Goal: Information Seeking & Learning: Learn about a topic

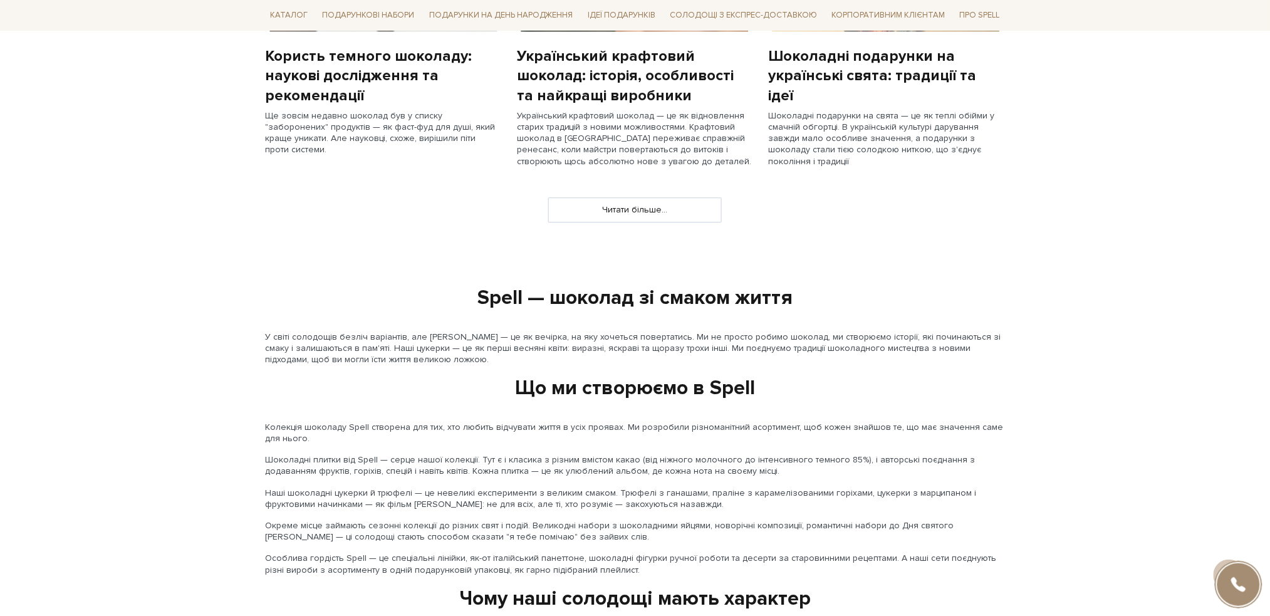
scroll to position [918, 0]
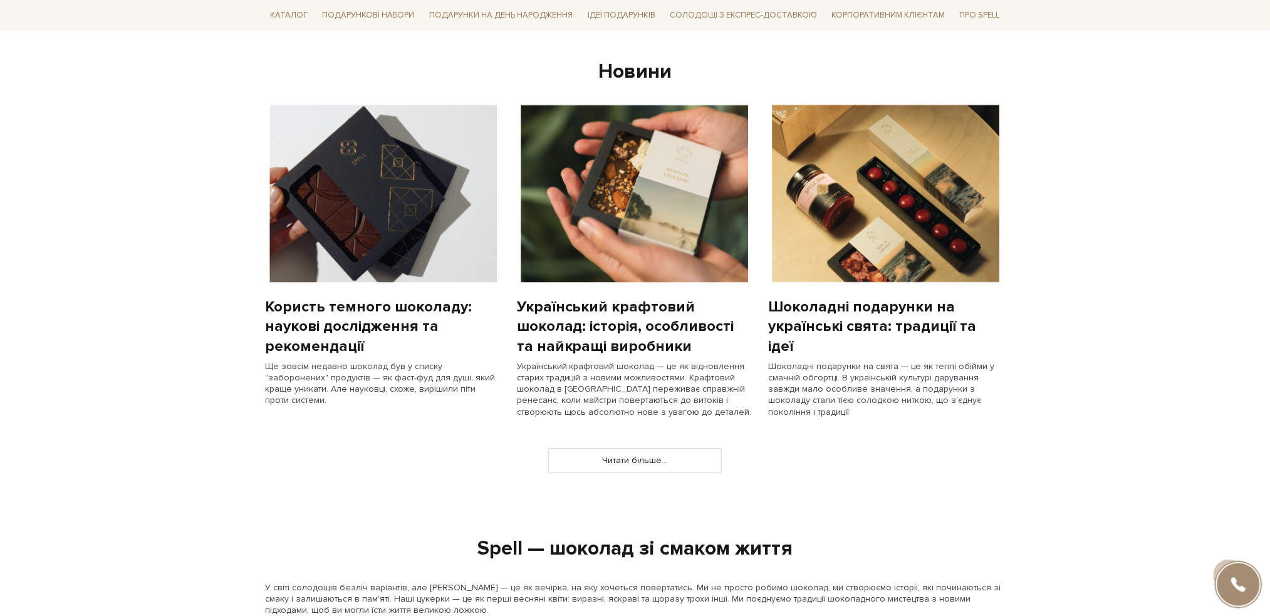
click at [628, 75] on div "Новини" at bounding box center [635, 72] width 739 height 26
click at [351, 336] on div "Користь темного шоколаду: наукові дослідження та рекомендації" at bounding box center [384, 326] width 236 height 59
click at [372, 190] on img at bounding box center [384, 193] width 236 height 177
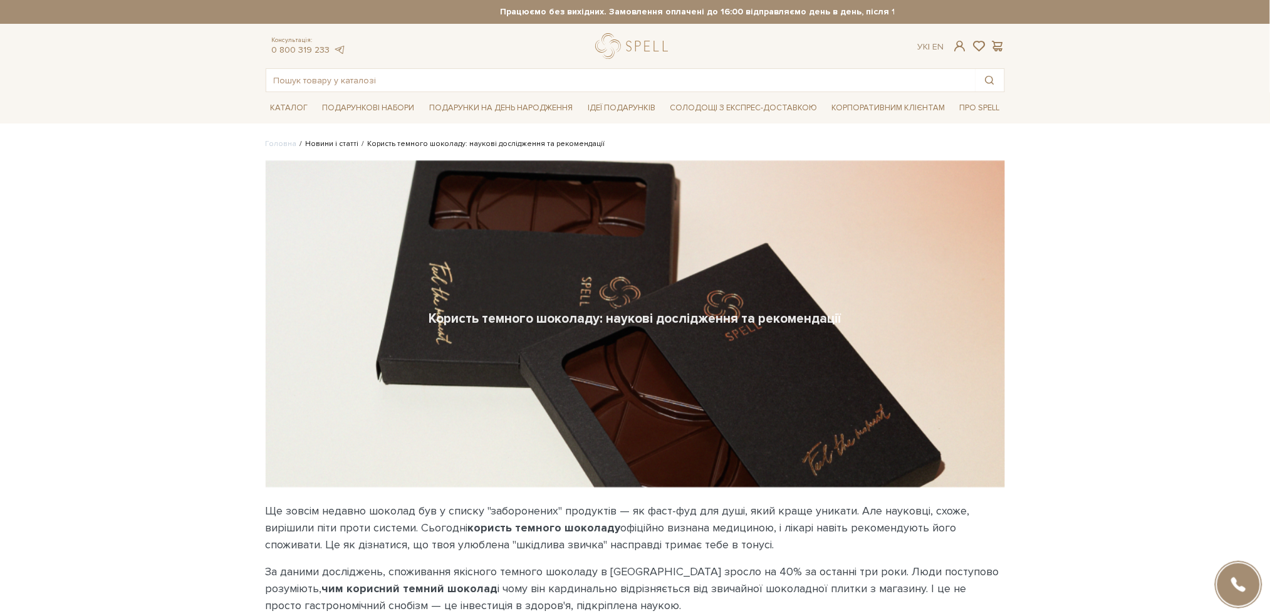
click at [323, 141] on link "Новини і статті" at bounding box center [332, 143] width 53 height 9
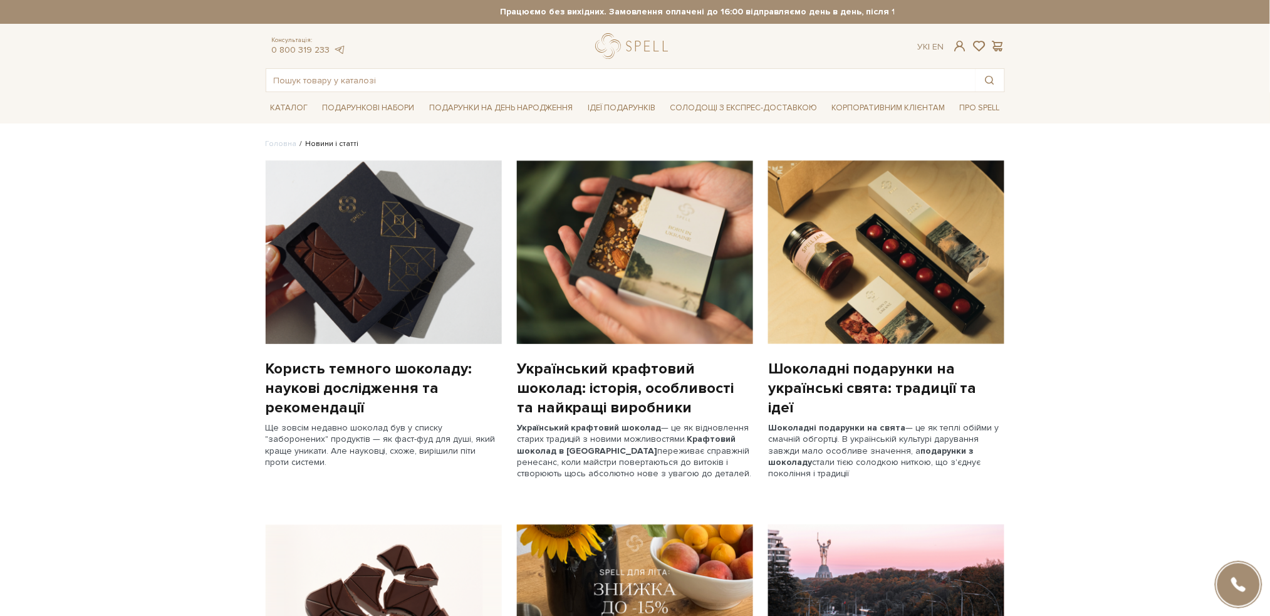
click at [345, 367] on link "Користь темного шоколаду: наукові дослідження та рекомендації" at bounding box center [384, 388] width 236 height 59
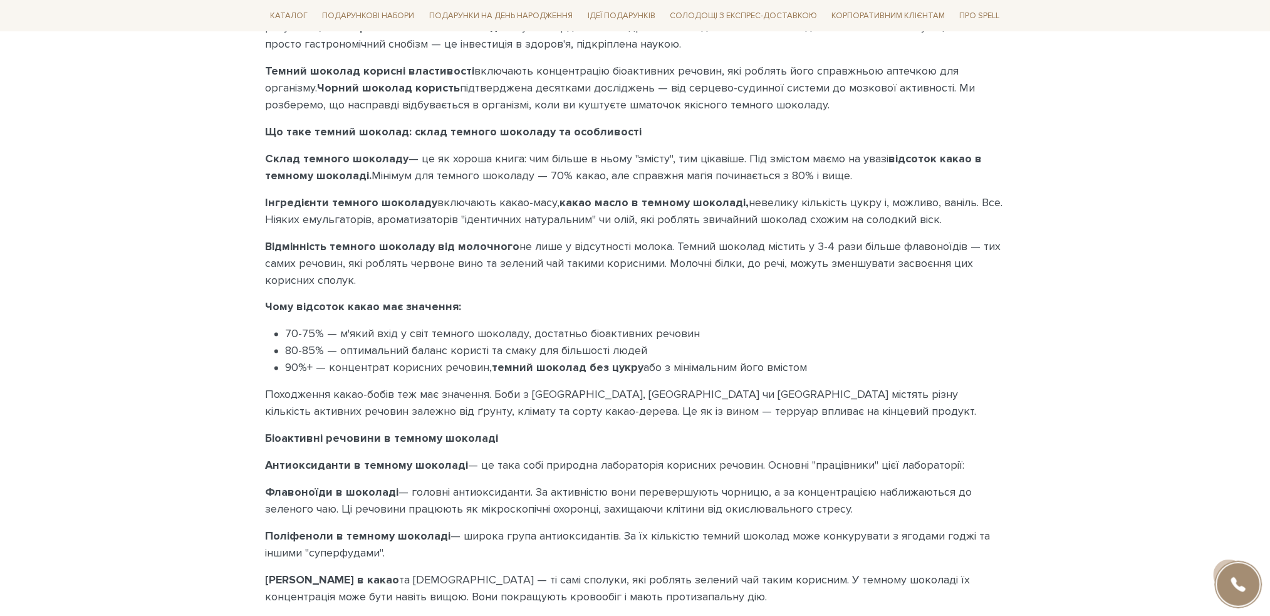
scroll to position [501, 0]
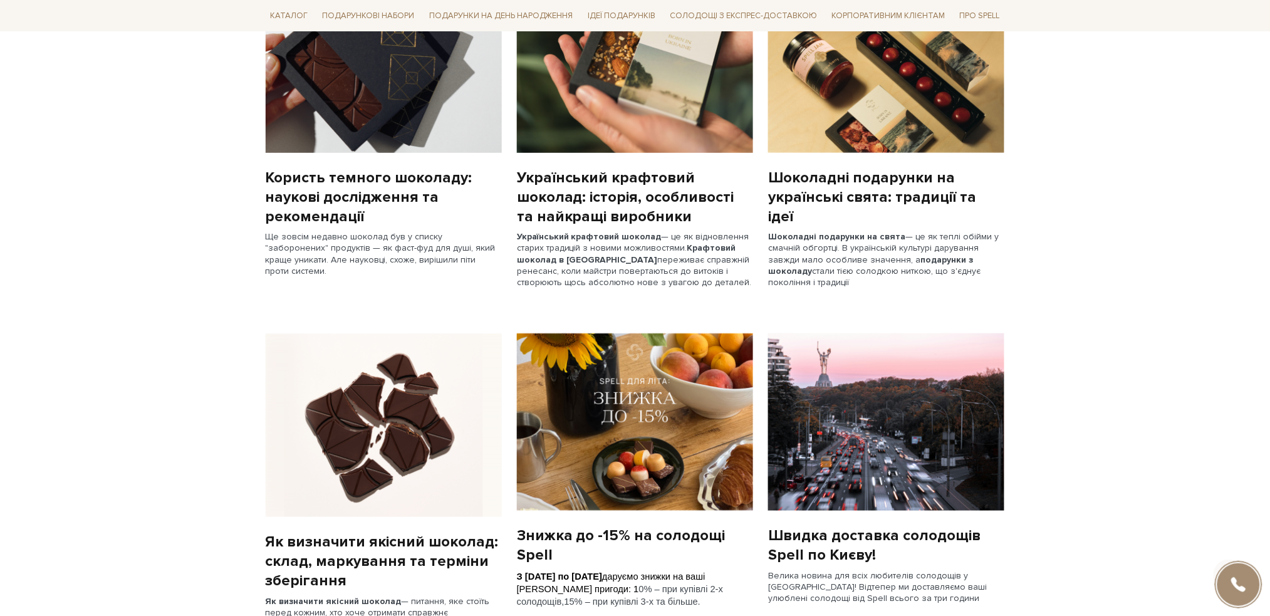
scroll to position [251, 0]
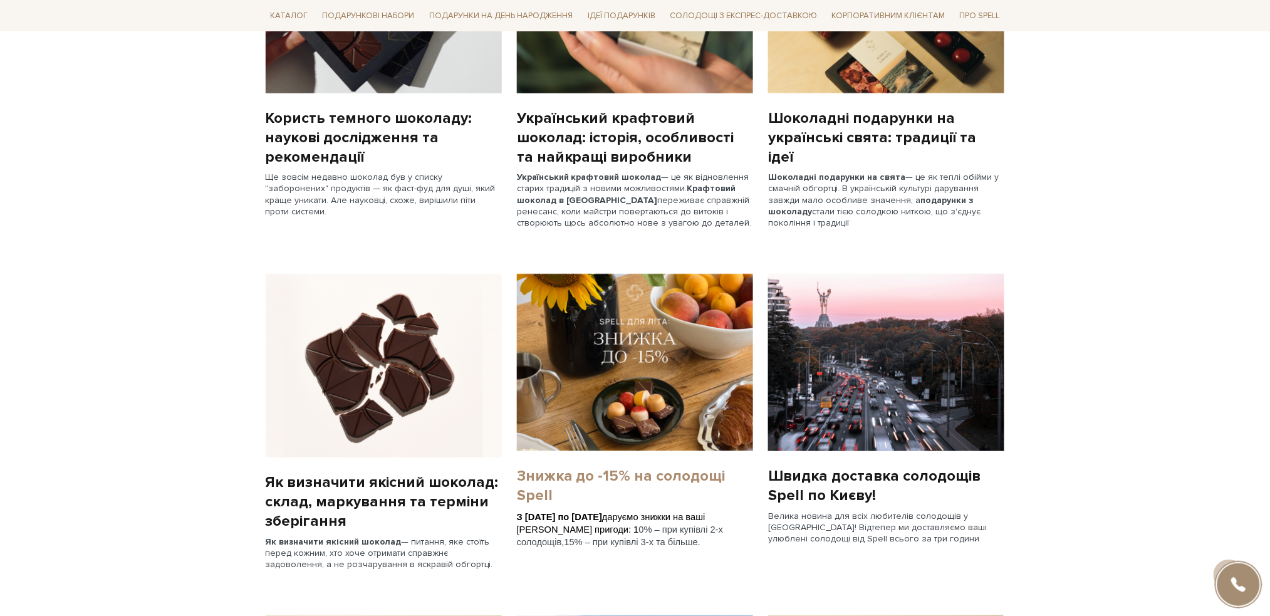
click at [599, 474] on link "Знижка до -15% на солодощі Spell" at bounding box center [635, 485] width 236 height 39
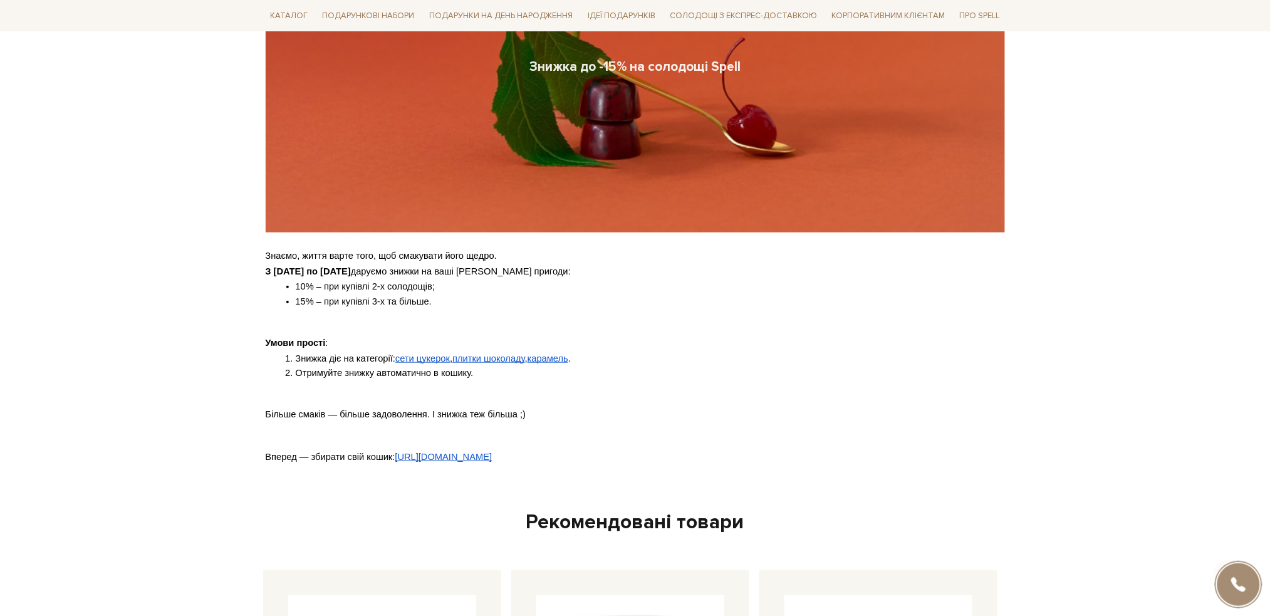
scroll to position [251, 0]
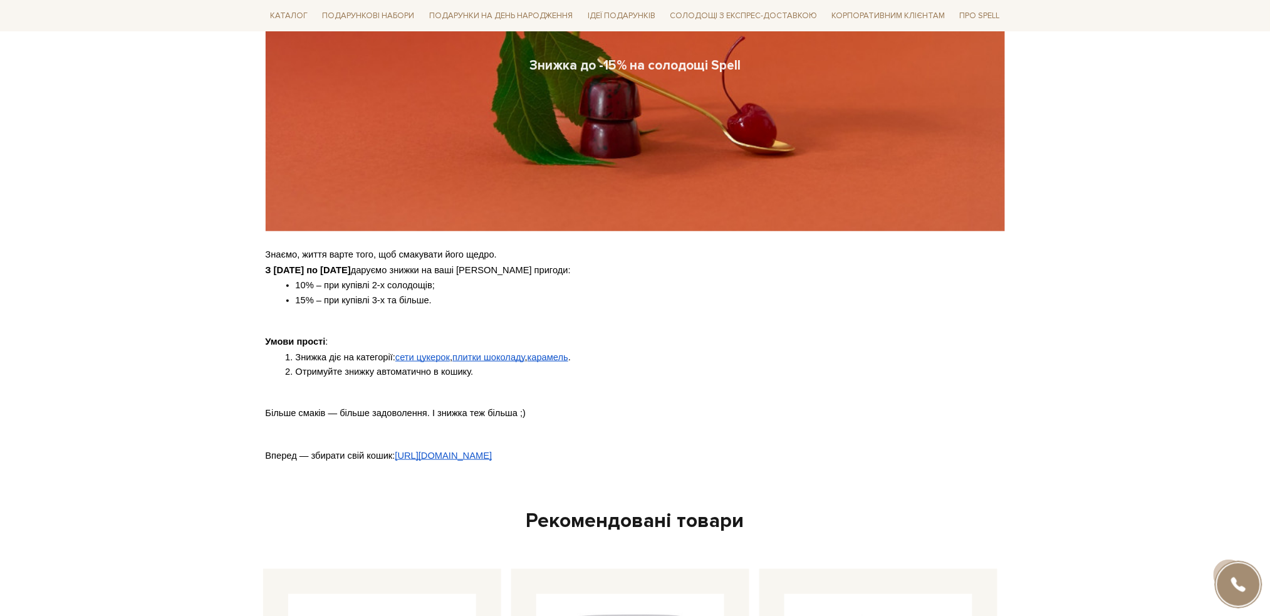
click at [177, 302] on body "Подарункові набори SALE Корпоративним клієнтам Доставка і оплата Консультація: …" at bounding box center [635, 566] width 1270 height 1635
